Goal: Obtain resource: Obtain resource

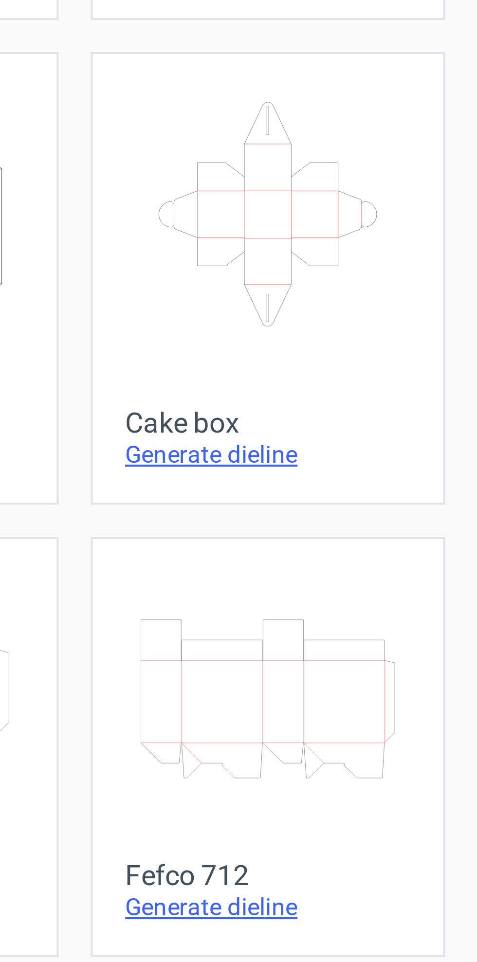
click at [437, 294] on link "Fefco 712 Generate dieline" at bounding box center [426, 345] width 86 height 102
